Goal: Information Seeking & Learning: Learn about a topic

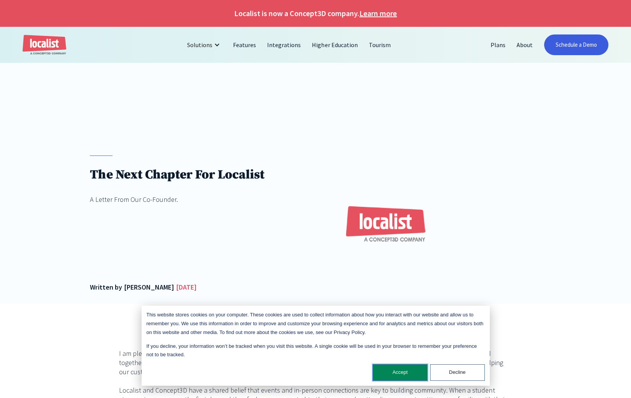
click at [400, 374] on button "Accept" at bounding box center [400, 372] width 55 height 16
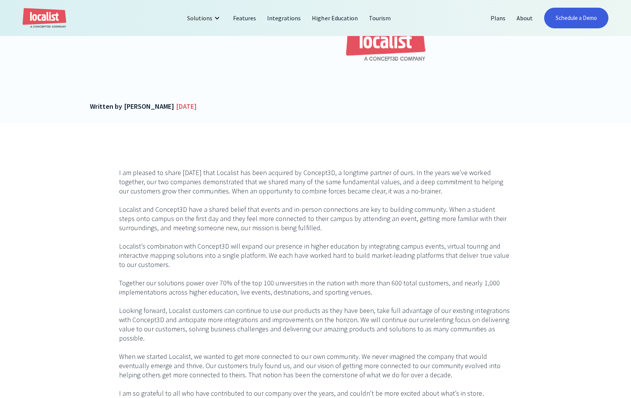
scroll to position [188, 0]
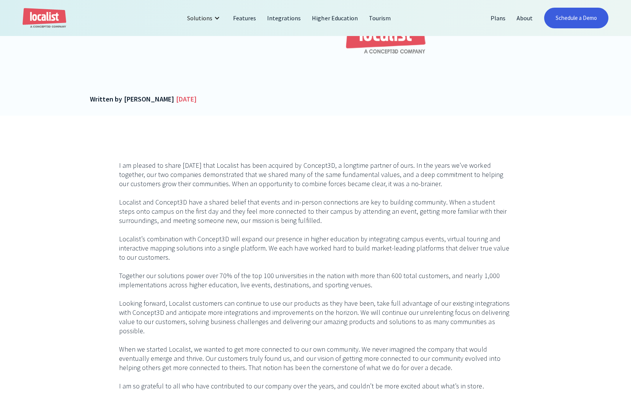
click at [153, 214] on p "I am pleased to share [DATE] that Localist has been acquired by Concept3D, a lo…" at bounding box center [315, 289] width 393 height 257
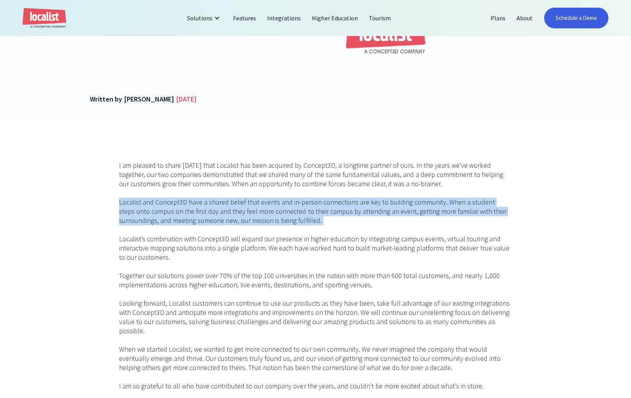
click at [153, 214] on p "I am pleased to share [DATE] that Localist has been acquired by Concept3D, a lo…" at bounding box center [315, 289] width 393 height 257
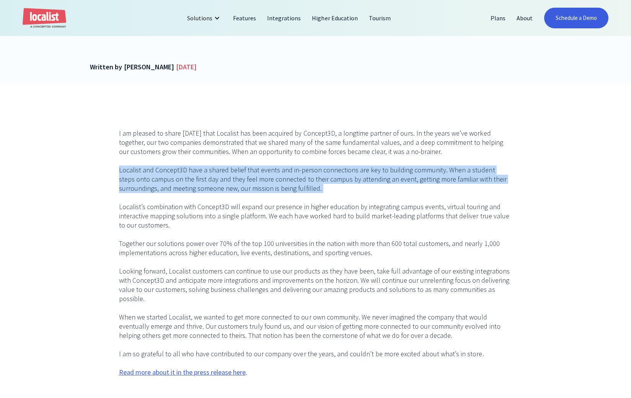
scroll to position [227, 0]
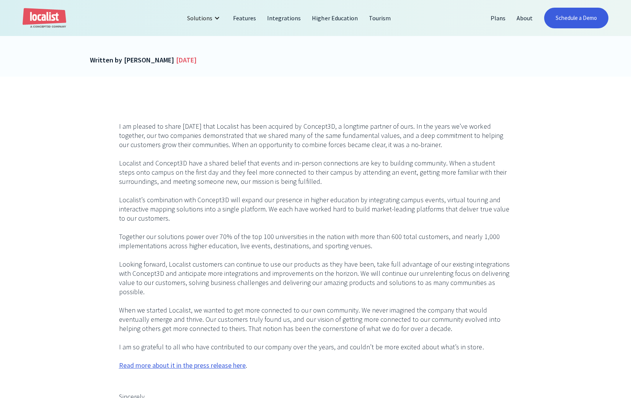
click at [171, 203] on p "I am pleased to share [DATE] that Localist has been acquired by Concept3D, a lo…" at bounding box center [315, 250] width 393 height 257
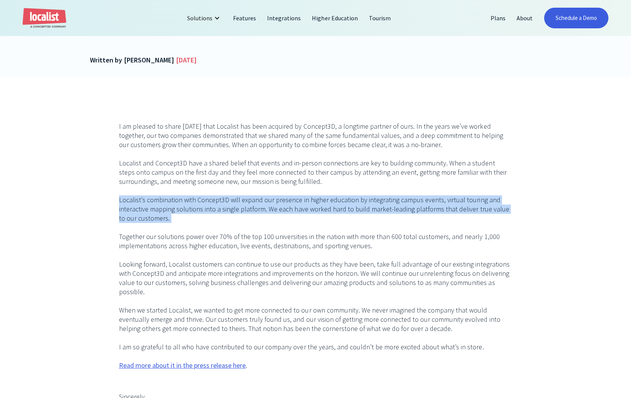
click at [171, 203] on p "I am pleased to share [DATE] that Localist has been acquired by Concept3D, a lo…" at bounding box center [315, 250] width 393 height 257
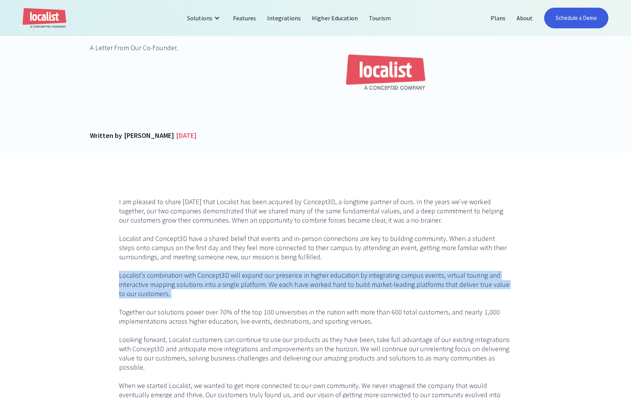
scroll to position [0, 0]
